Goal: Transaction & Acquisition: Obtain resource

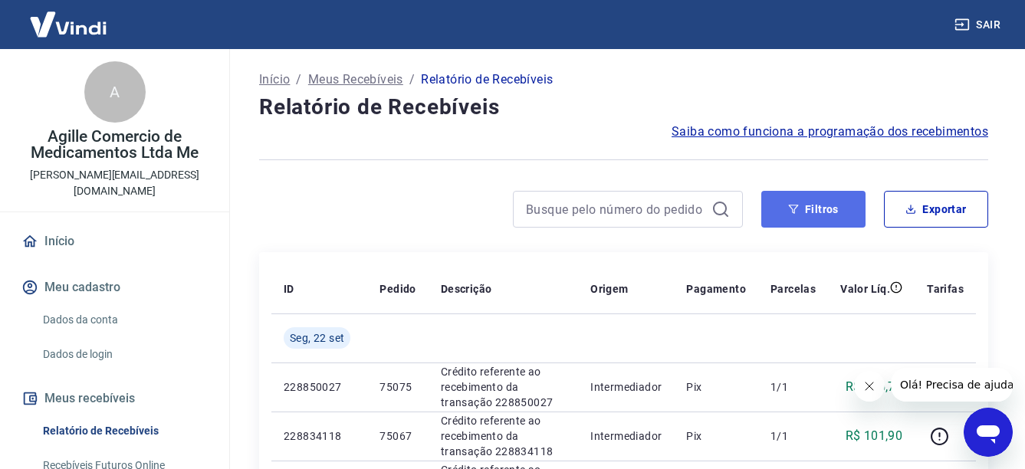
click at [845, 221] on button "Filtros" at bounding box center [813, 209] width 104 height 37
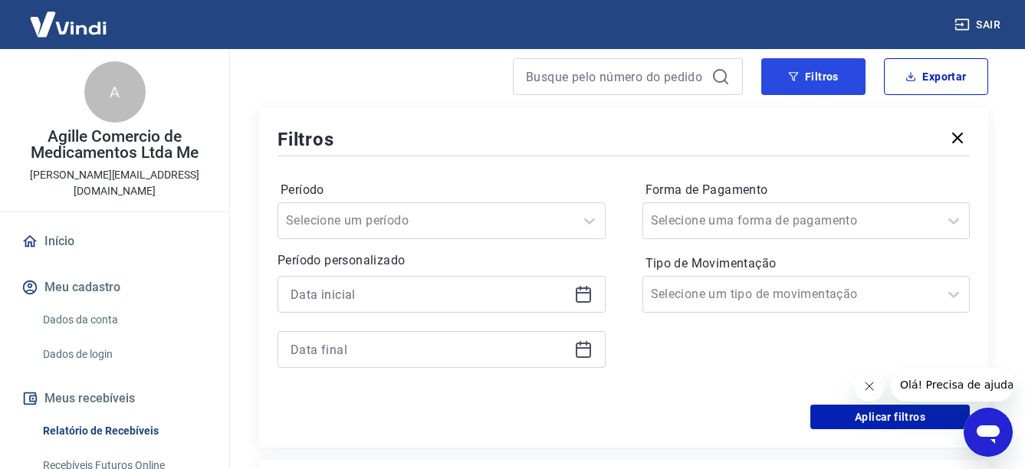
scroll to position [153, 0]
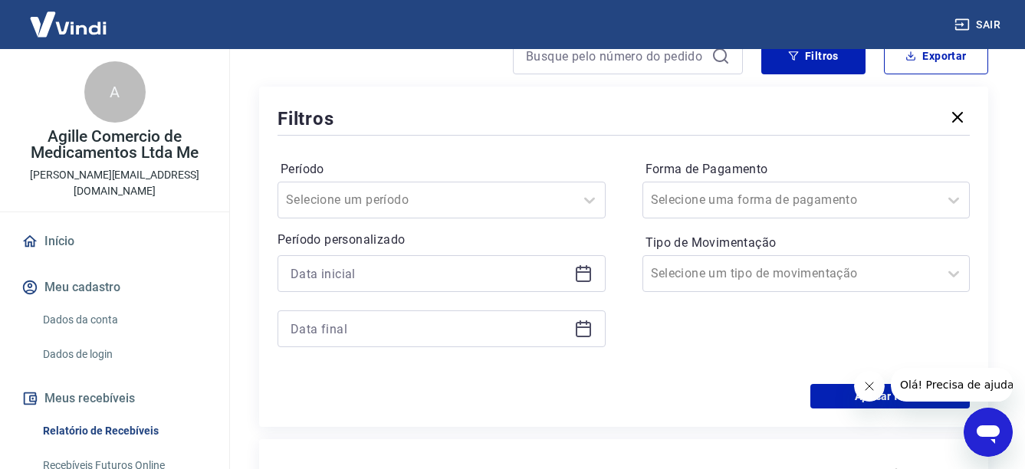
click at [586, 276] on icon at bounding box center [583, 273] width 18 height 18
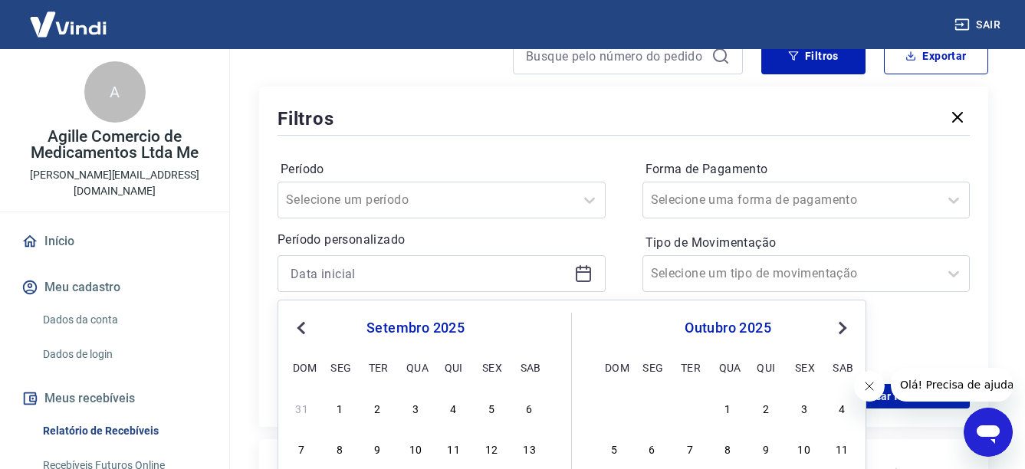
click at [586, 276] on icon at bounding box center [583, 273] width 18 height 18
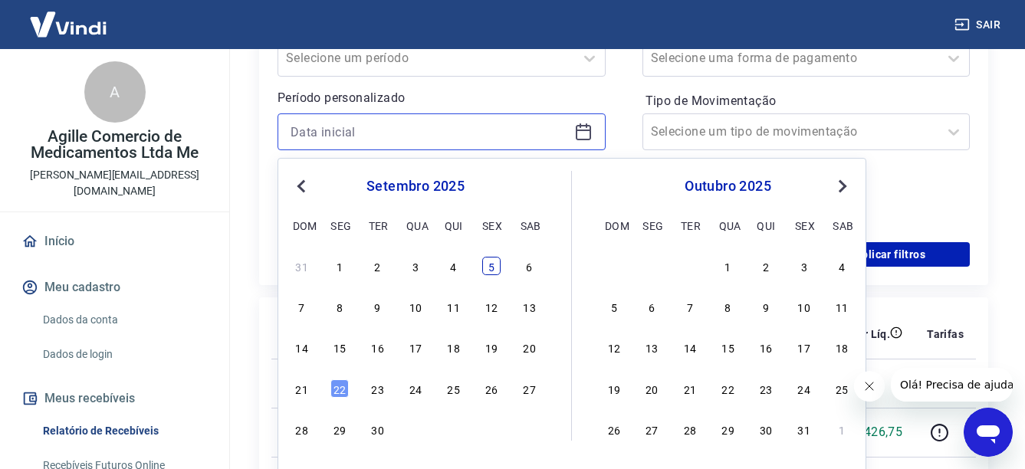
scroll to position [307, 0]
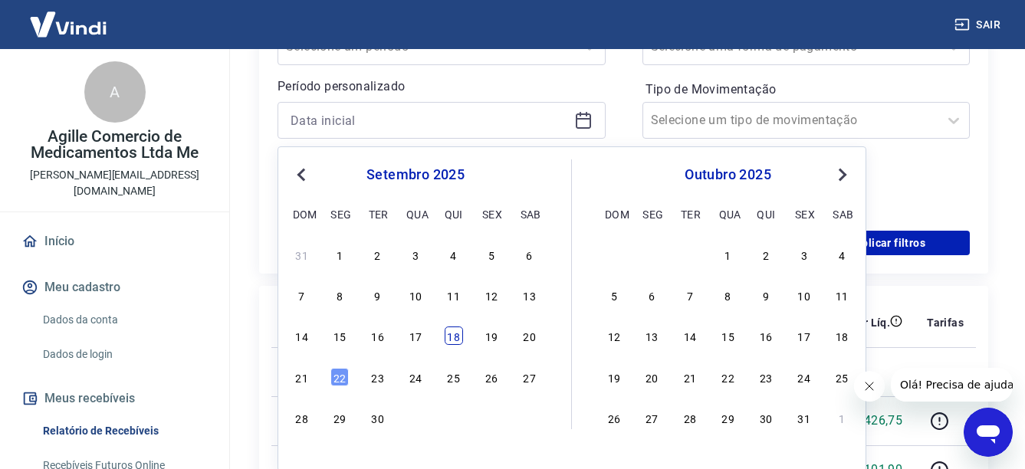
click at [454, 339] on div "18" at bounding box center [454, 336] width 18 height 18
type input "18/09/2025"
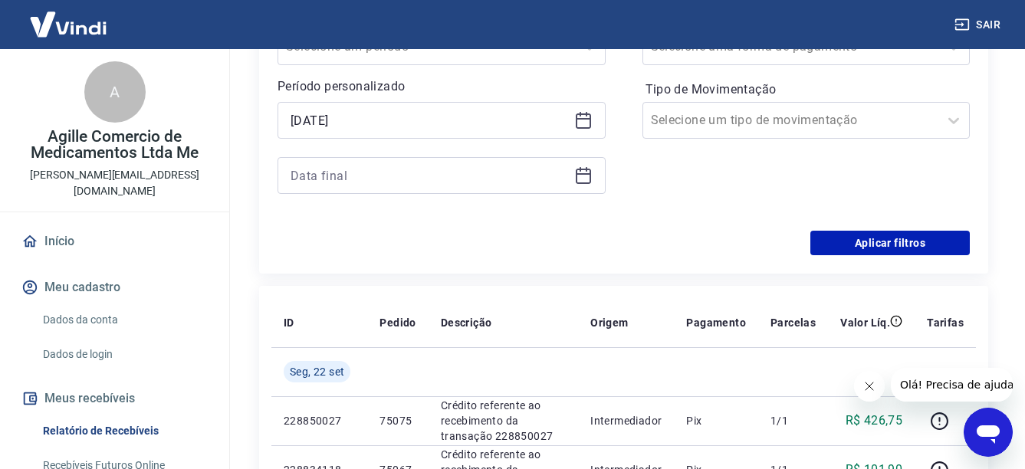
click at [585, 177] on icon at bounding box center [583, 175] width 18 height 18
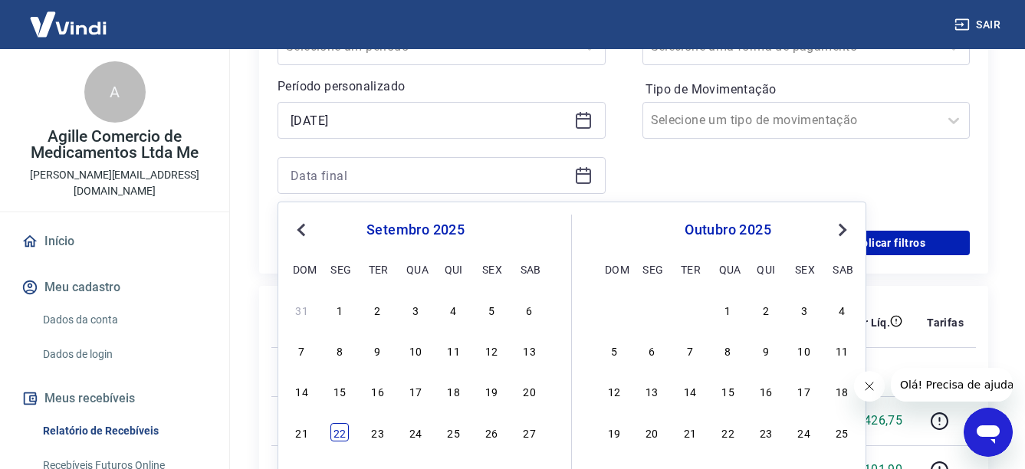
click at [336, 425] on div "22" at bounding box center [339, 432] width 18 height 18
type input "22/09/2025"
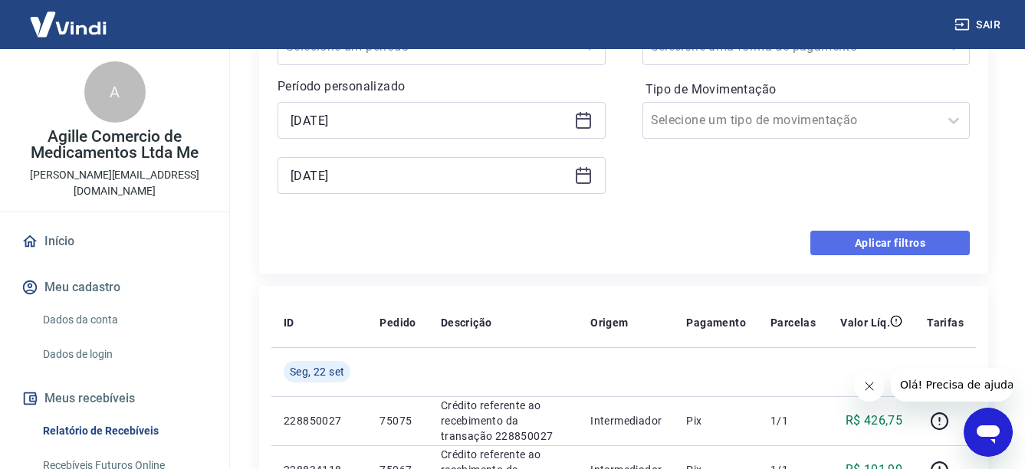
click at [858, 245] on button "Aplicar filtros" at bounding box center [889, 243] width 159 height 25
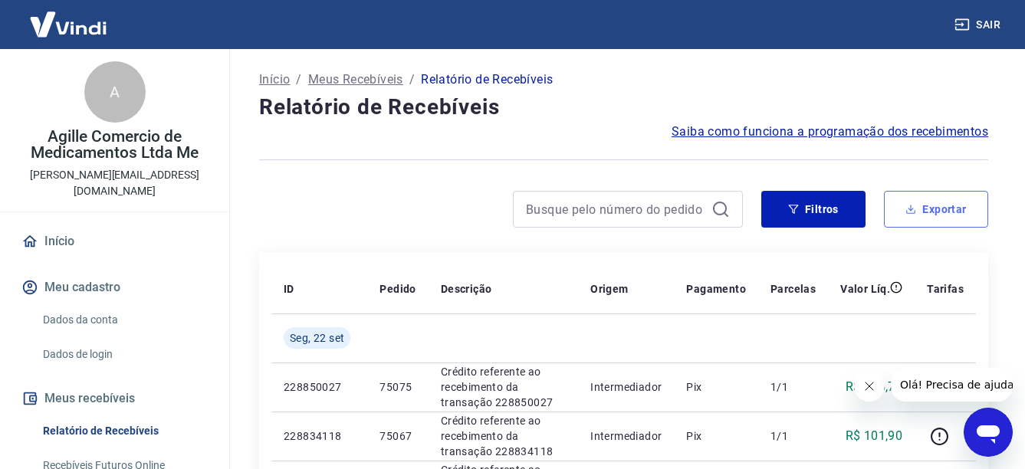
click at [943, 208] on button "Exportar" at bounding box center [936, 209] width 104 height 37
type input "18/09/2025"
type input "22/09/2025"
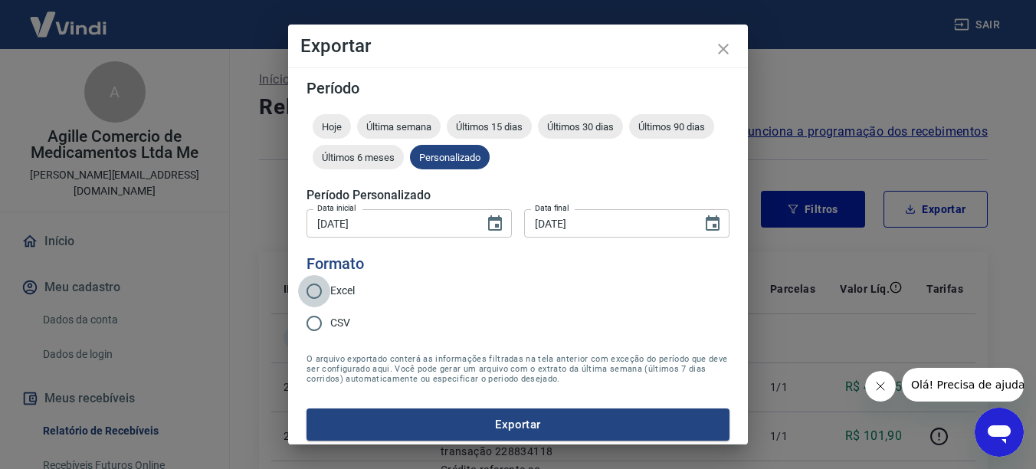
click at [320, 295] on input "Excel" at bounding box center [314, 291] width 32 height 32
radio input "true"
click at [548, 422] on button "Exportar" at bounding box center [518, 425] width 423 height 32
